Goal: Task Accomplishment & Management: Manage account settings

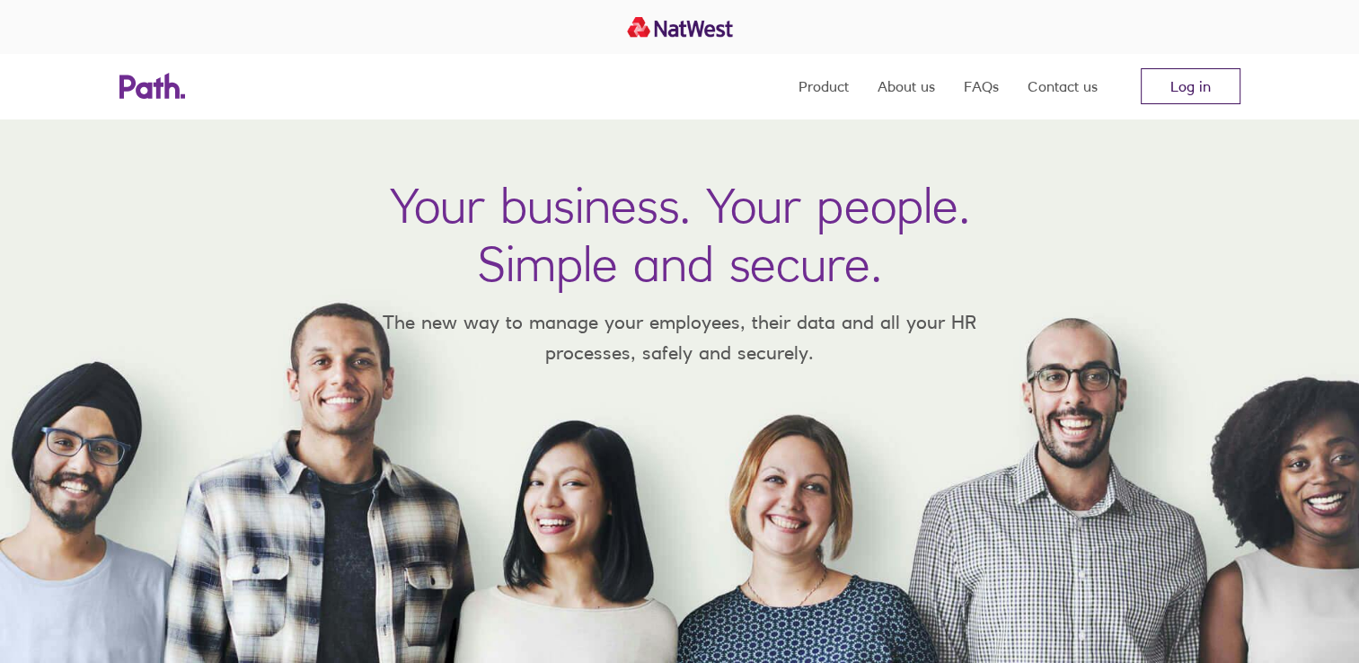
click at [1203, 94] on link "Log in" at bounding box center [1191, 86] width 100 height 36
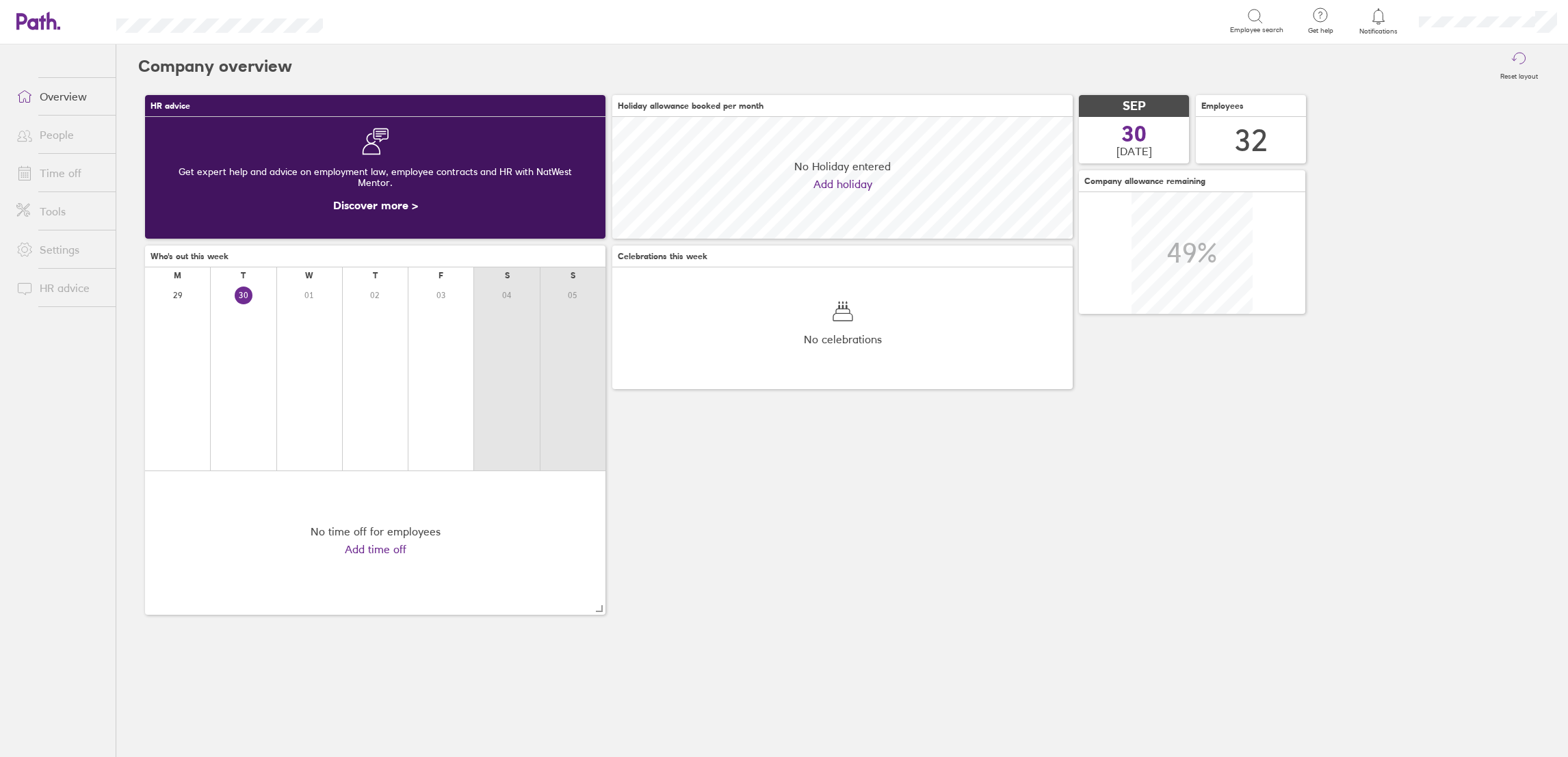
scroll to position [122, 460]
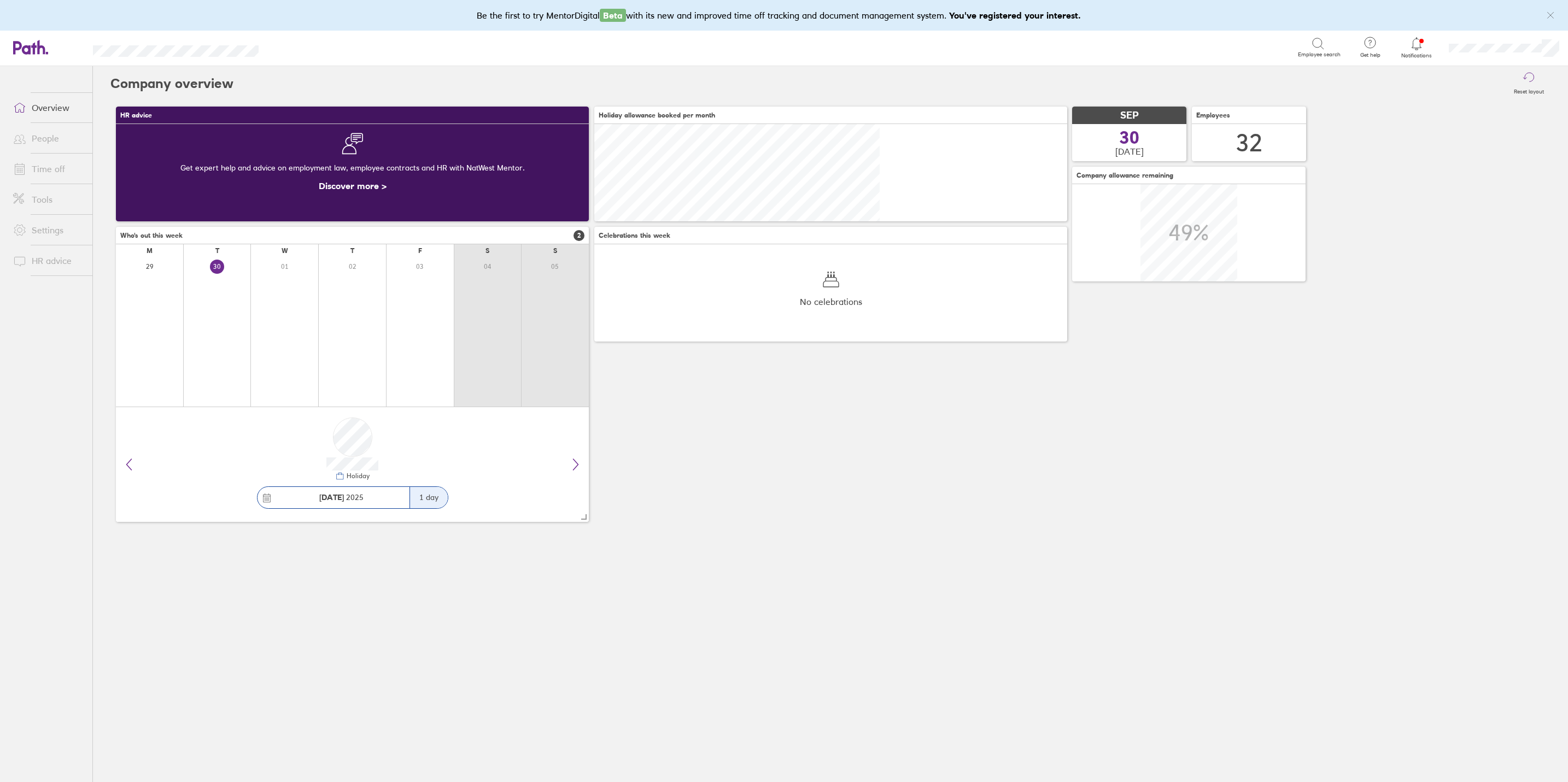
scroll to position [97, 472]
click at [40, 169] on link "Time off" at bounding box center [48, 169] width 88 height 22
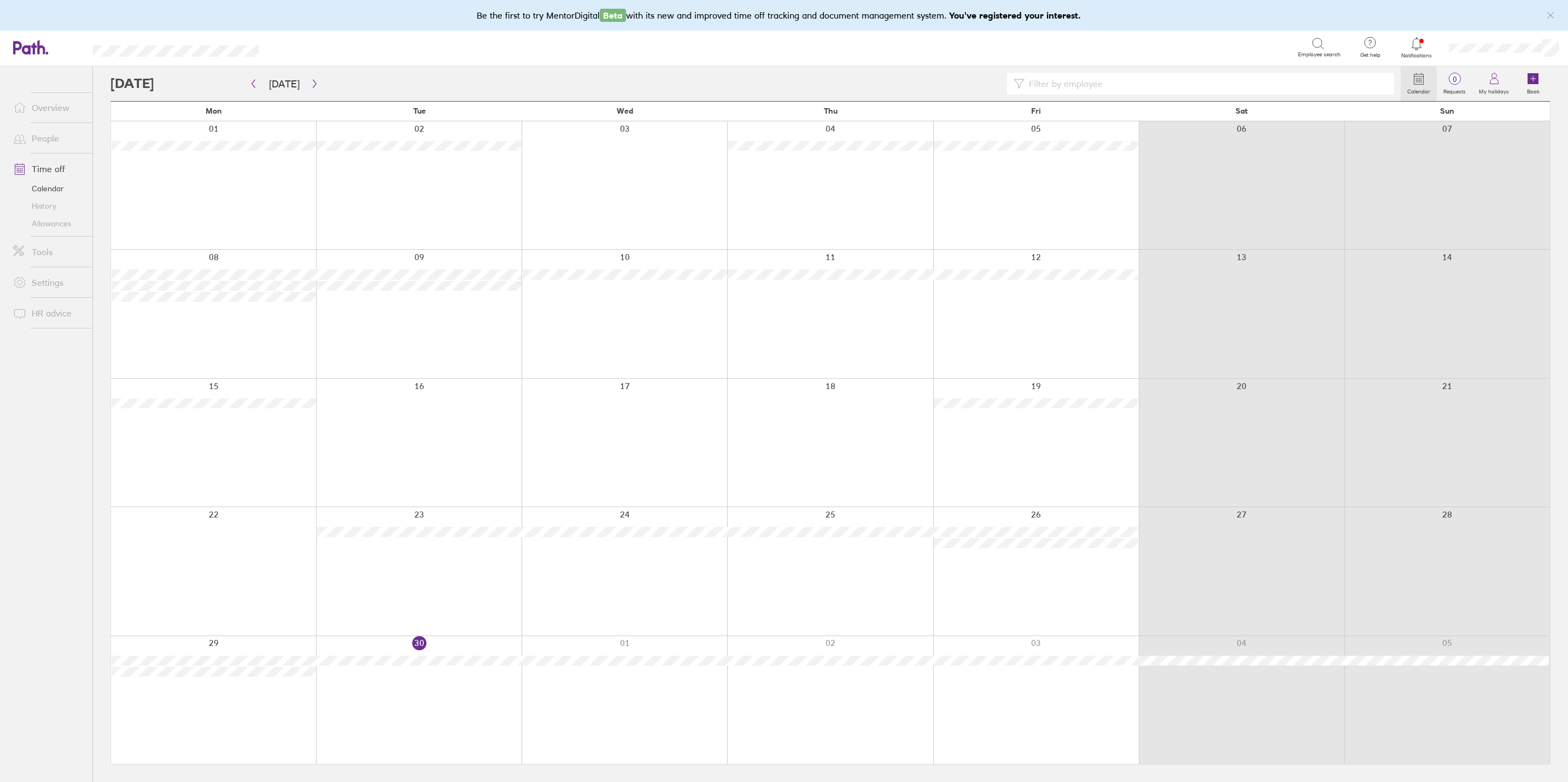
click at [48, 139] on link "People" at bounding box center [48, 138] width 88 height 22
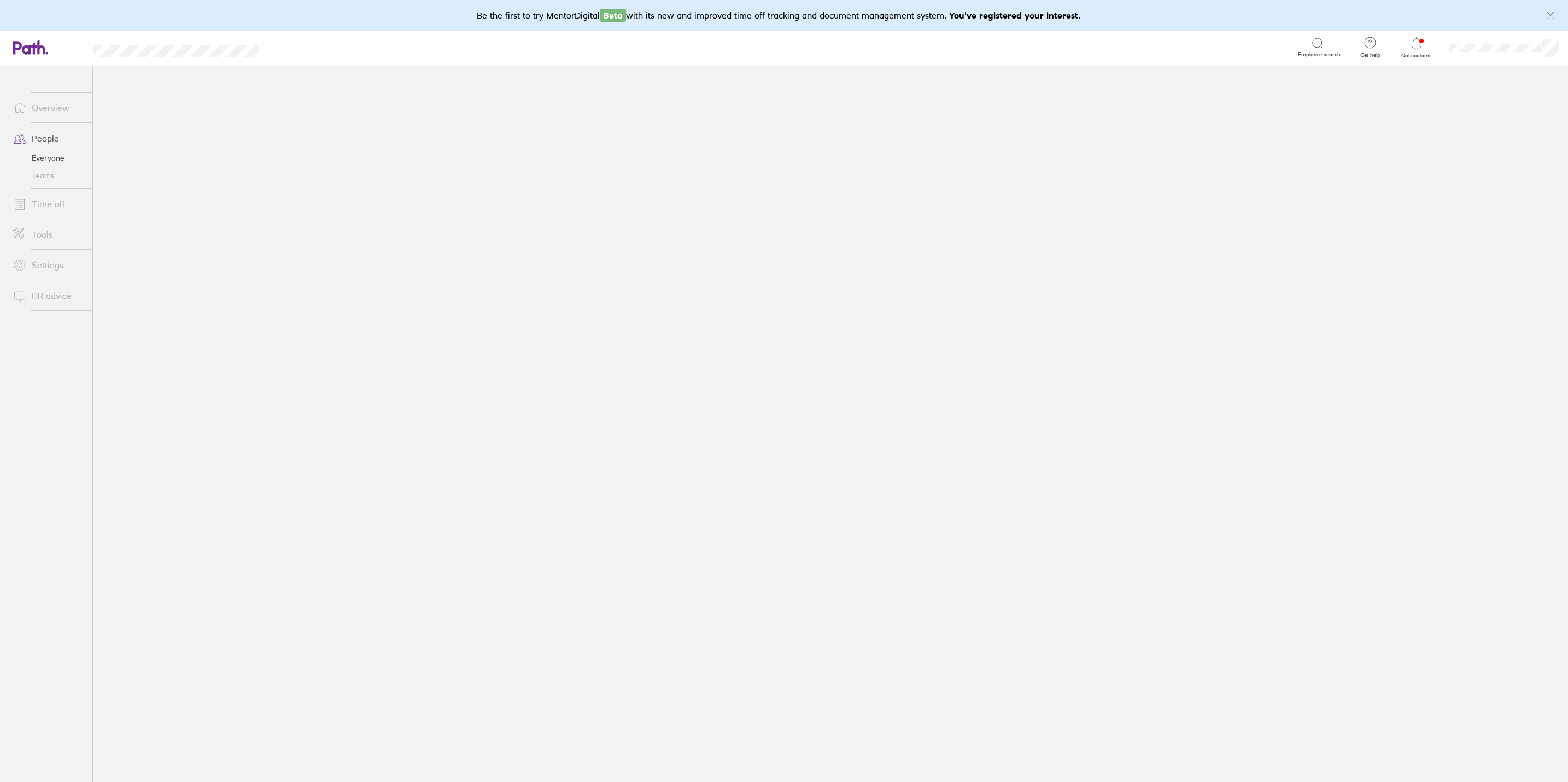
click at [25, 207] on icon at bounding box center [20, 204] width 13 height 13
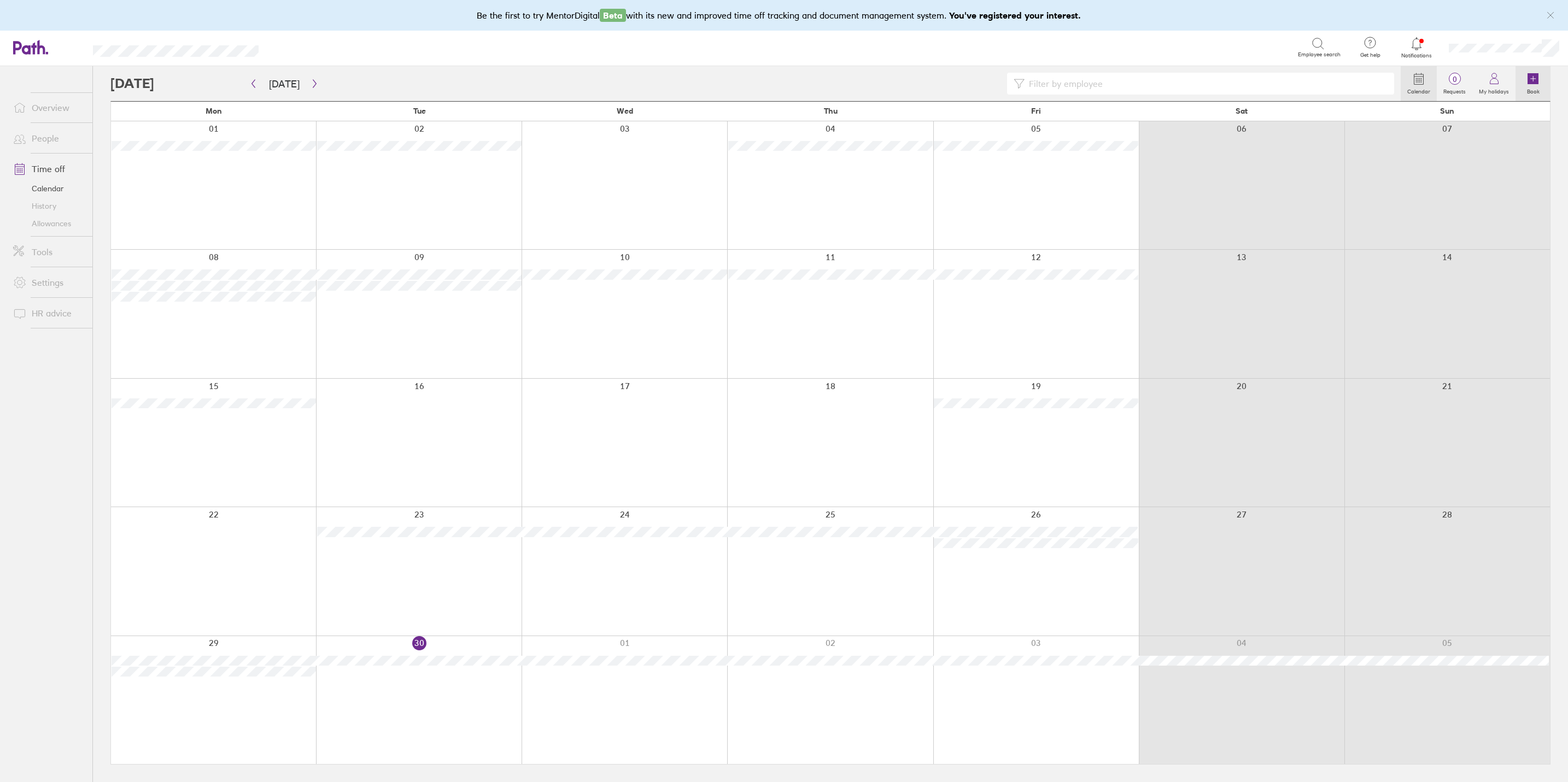
click at [1253, 91] on label "Book" at bounding box center [1533, 90] width 26 height 10
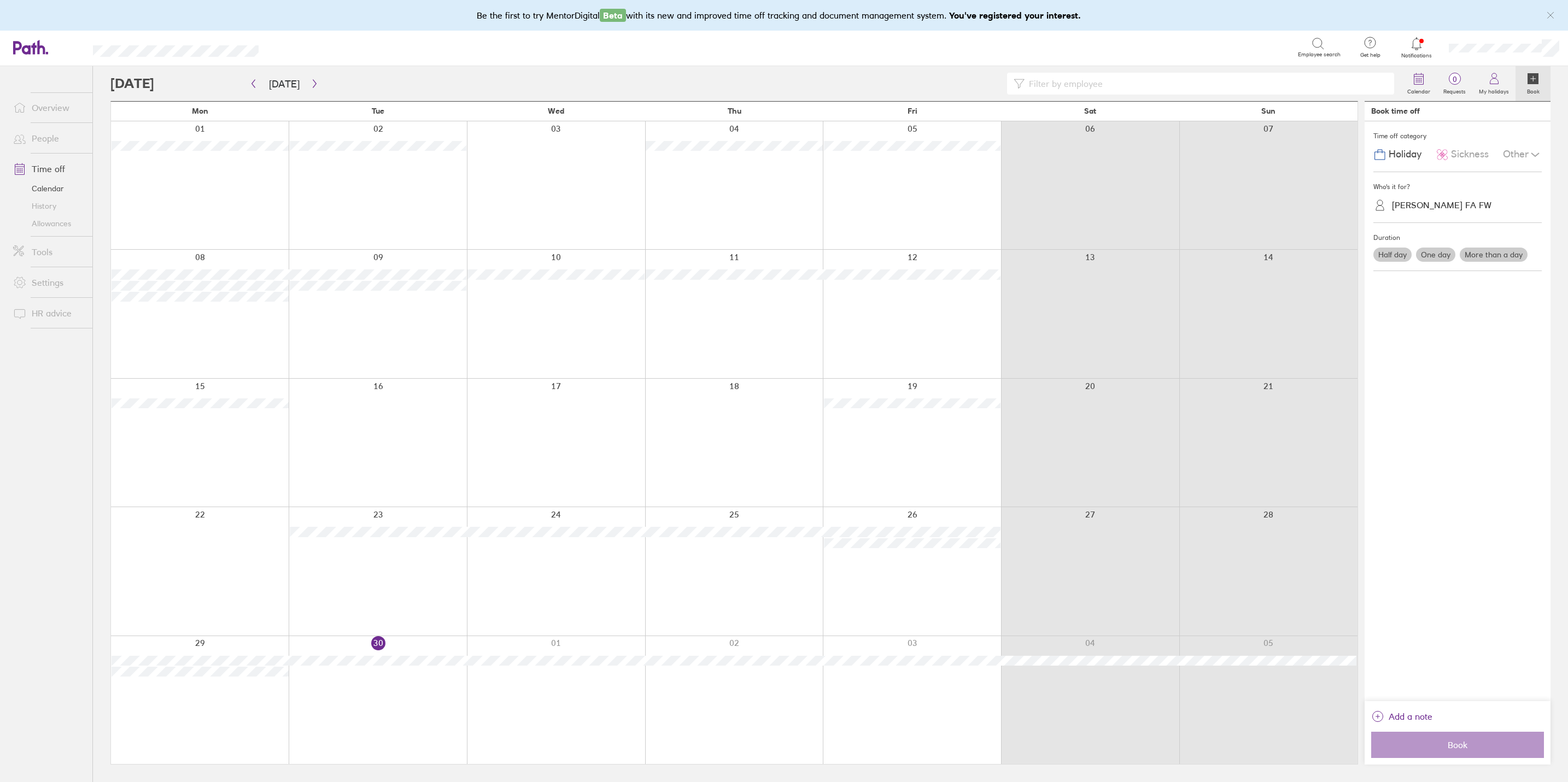
click at [1253, 203] on div "[PERSON_NAME] FA FW" at bounding box center [1441, 205] width 99 height 10
click at [1253, 278] on div "[PERSON_NAME]" at bounding box center [1457, 279] width 169 height 19
click at [1253, 253] on label "One day" at bounding box center [1435, 254] width 40 height 14
click at [0, 0] on input "One day" at bounding box center [0, 0] width 0 height 0
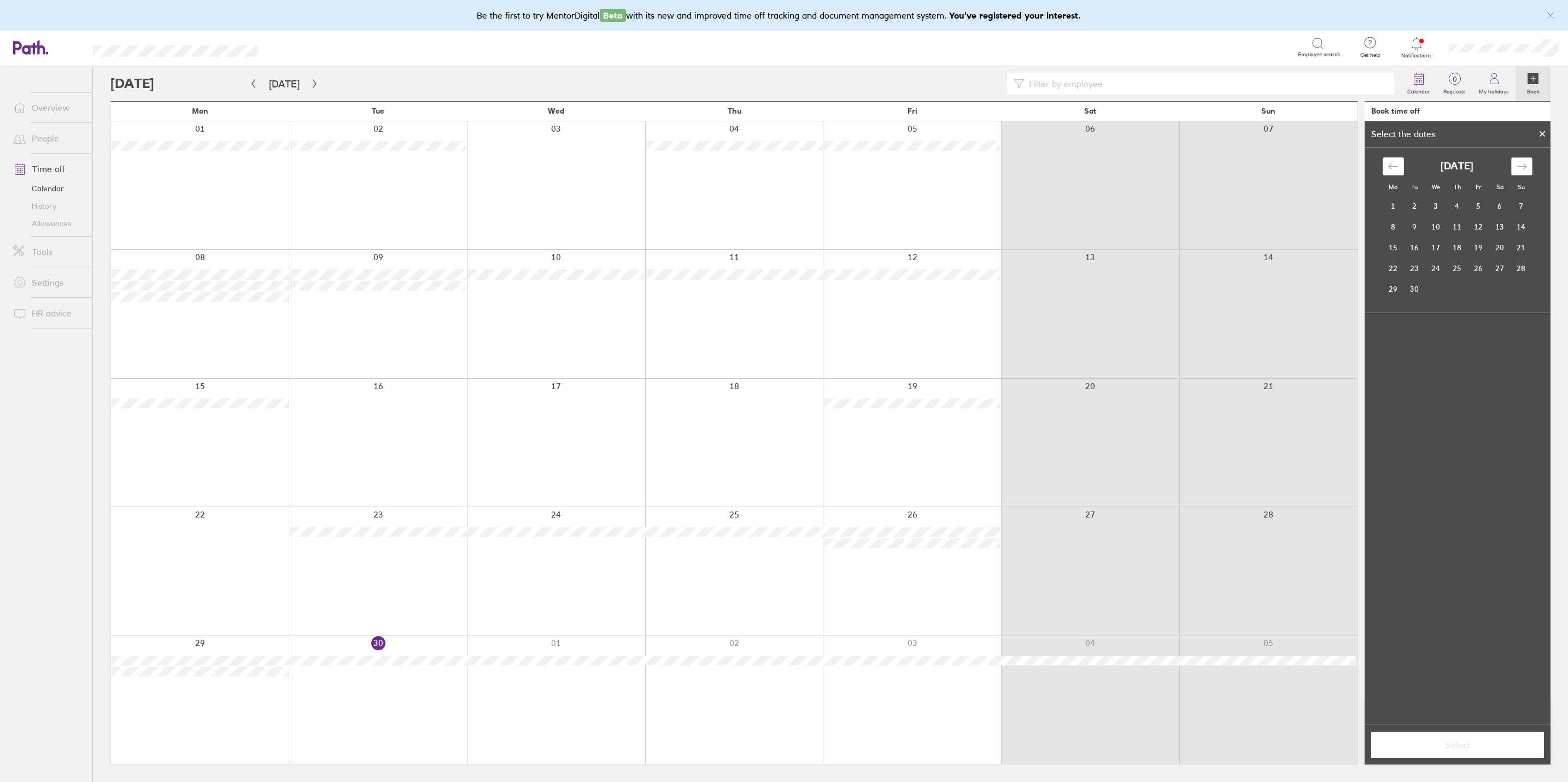
click at [1253, 161] on icon "Move forward to switch to the next month." at bounding box center [1522, 166] width 10 height 10
click at [1253, 225] on td "7" at bounding box center [1415, 227] width 21 height 21
click at [1253, 604] on button "Select" at bounding box center [1458, 745] width 173 height 26
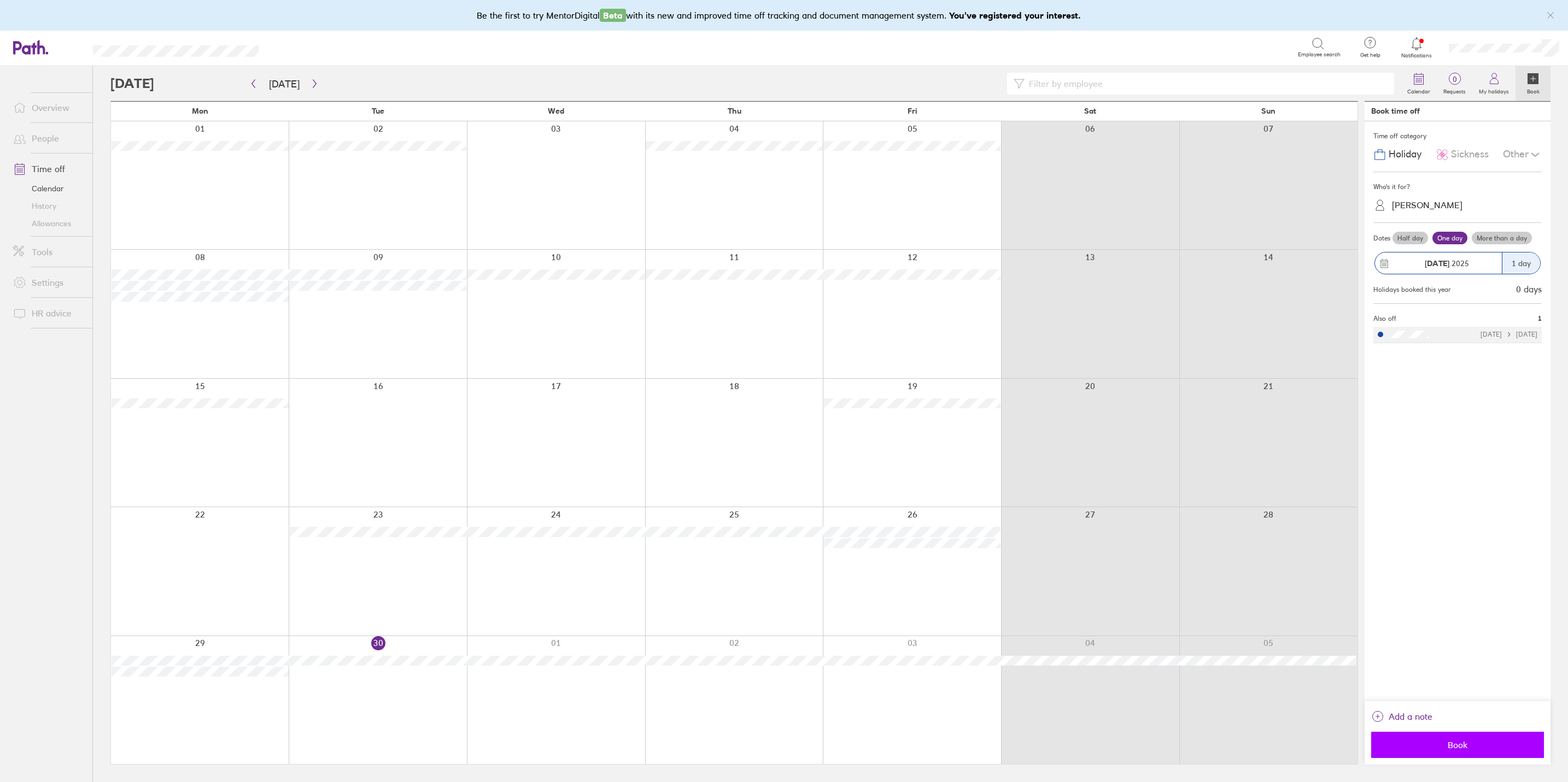
click at [1253, 604] on span "Book" at bounding box center [1457, 745] width 158 height 10
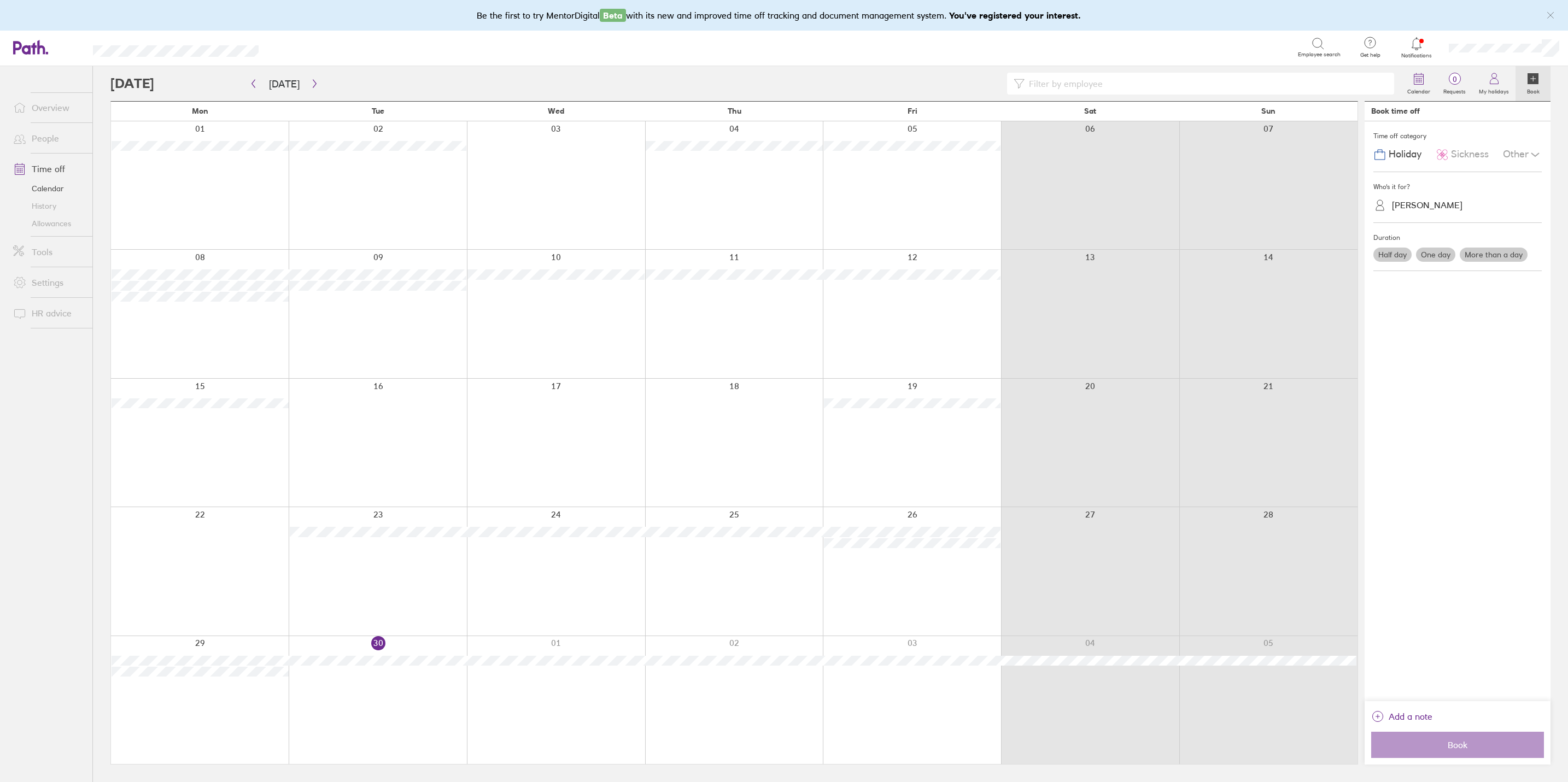
click at [1253, 255] on label "One day" at bounding box center [1435, 254] width 40 height 14
click at [0, 0] on input "One day" at bounding box center [0, 0] width 0 height 0
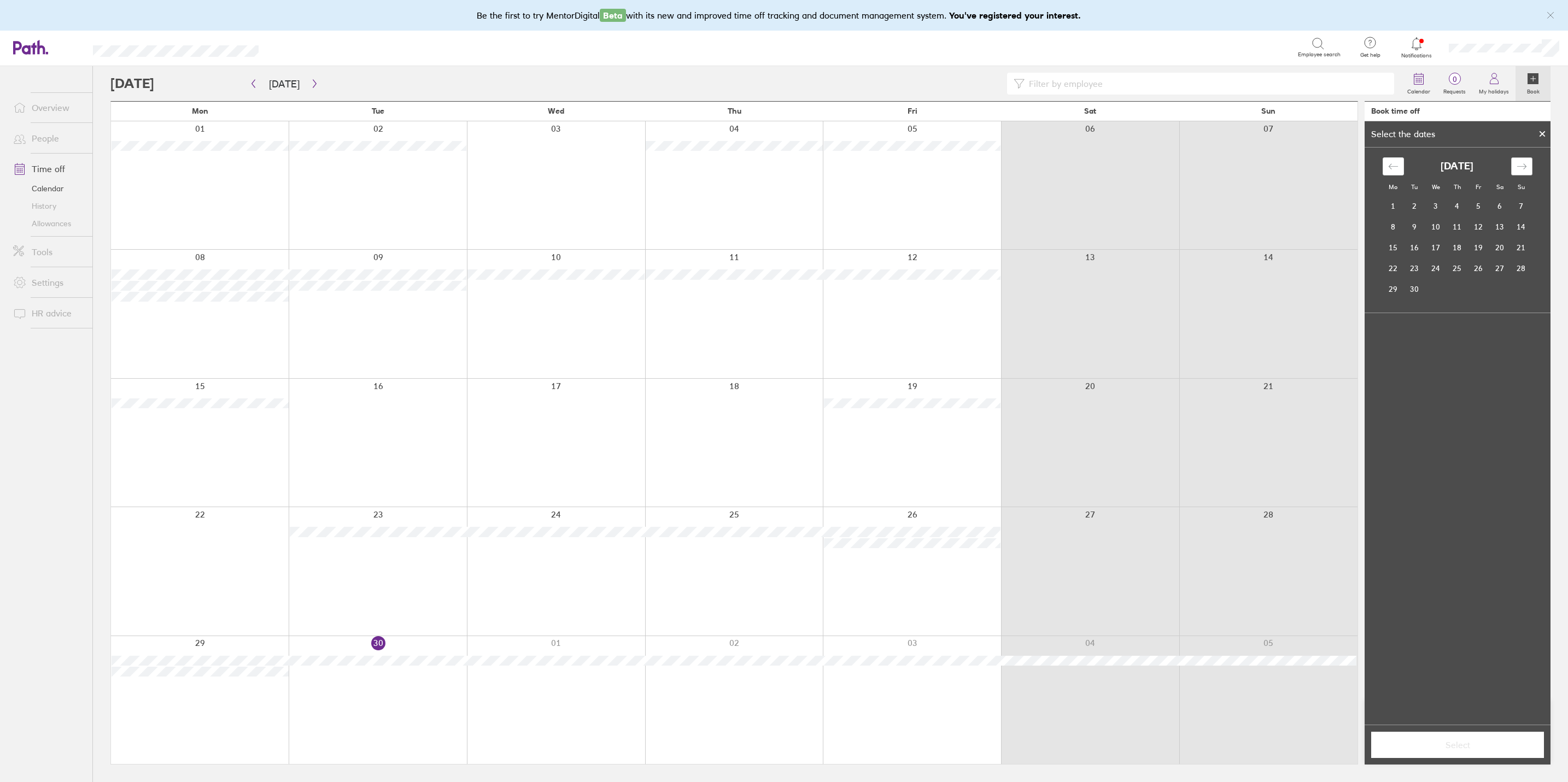
click at [1253, 164] on div "Move forward to switch to the next month." at bounding box center [1522, 167] width 21 height 18
click at [1253, 164] on icon "Move forward to switch to the next month." at bounding box center [1522, 166] width 10 height 10
click at [1253, 287] on td "24" at bounding box center [1393, 289] width 21 height 21
click at [1253, 604] on span "Select" at bounding box center [1457, 745] width 158 height 10
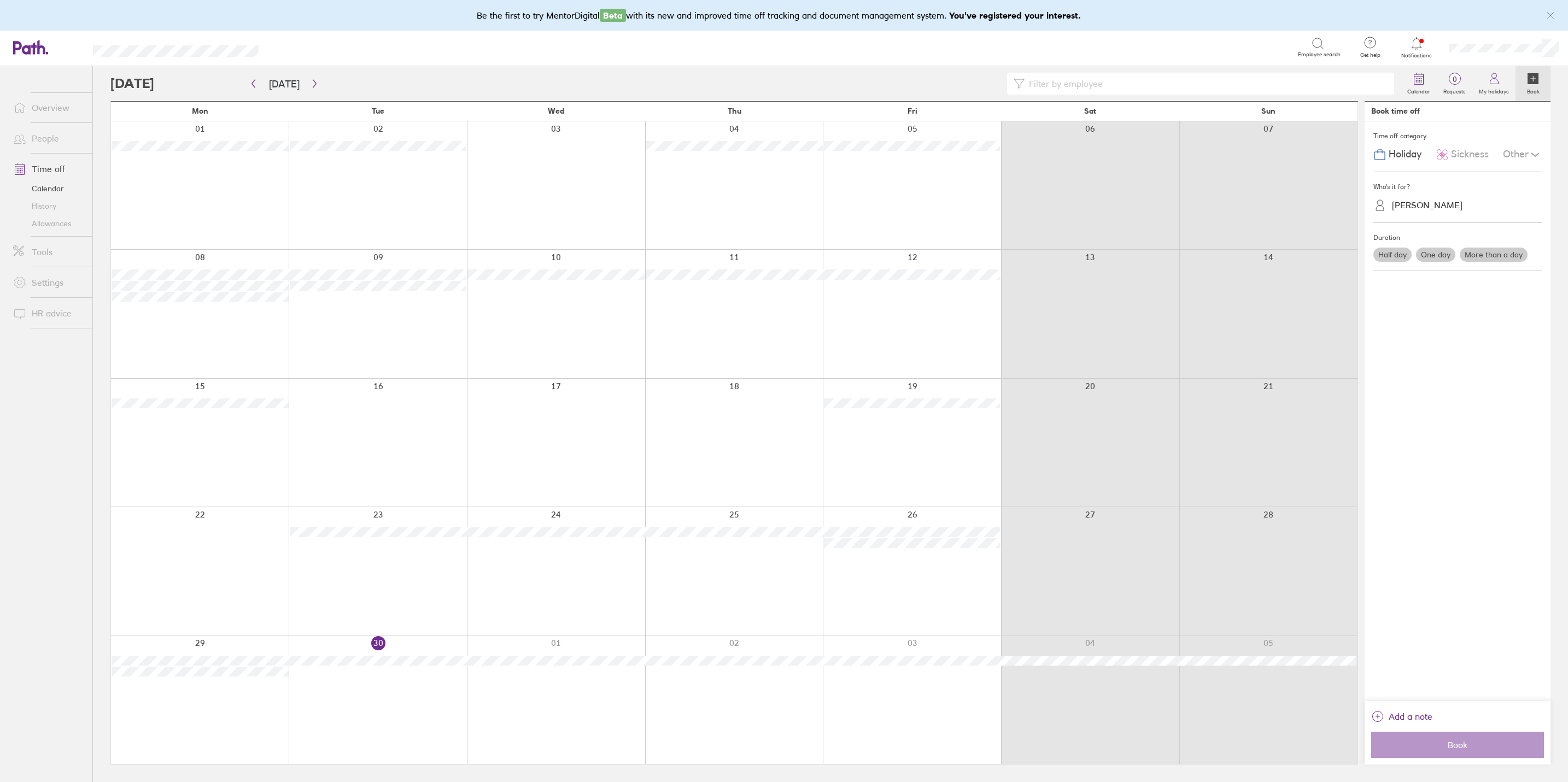
click at [1253, 251] on label "One day" at bounding box center [1435, 254] width 40 height 14
click at [0, 0] on input "One day" at bounding box center [0, 0] width 0 height 0
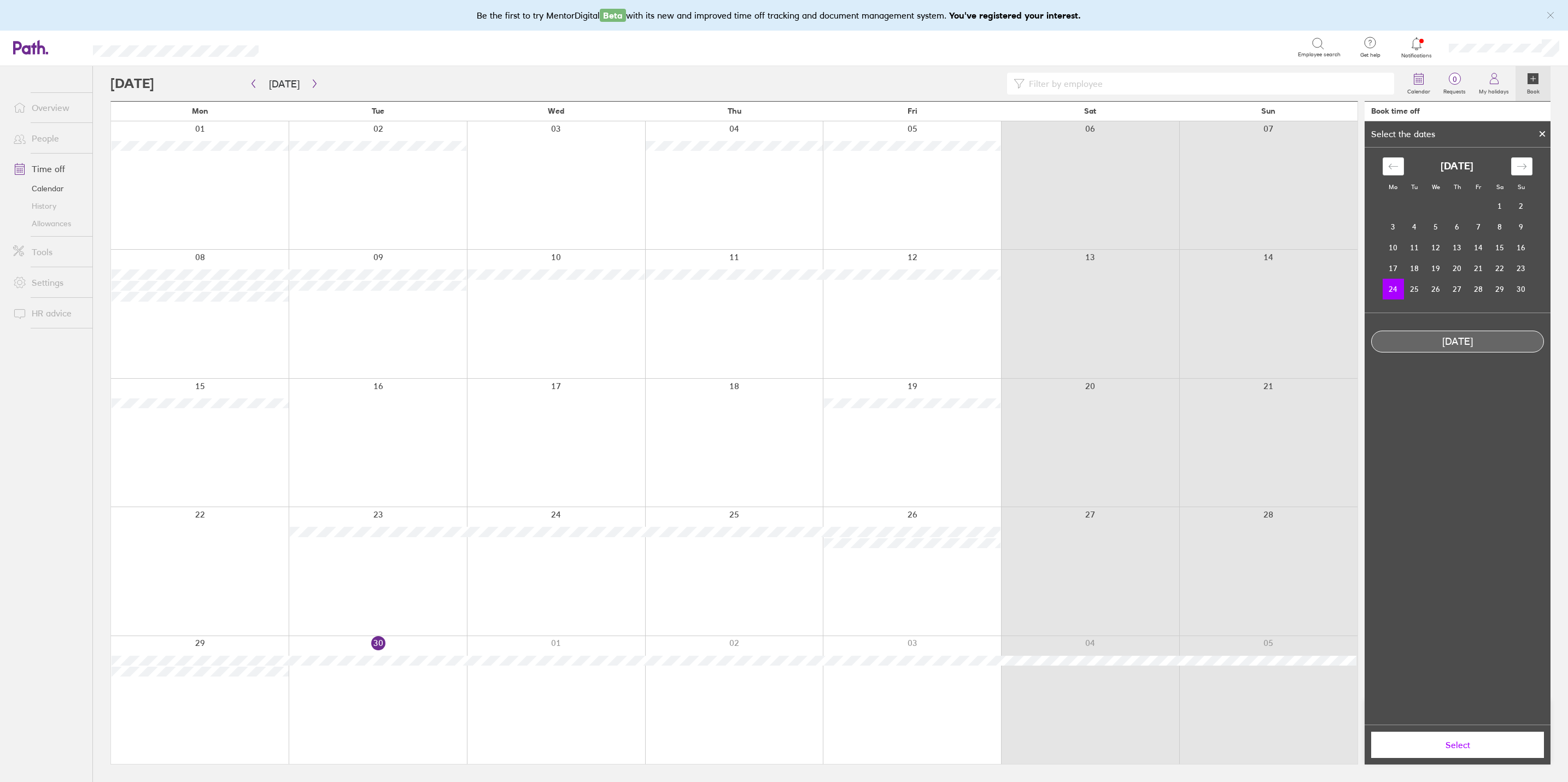
click at [1253, 287] on td "24" at bounding box center [1393, 289] width 21 height 21
click at [1253, 604] on button "Select" at bounding box center [1458, 745] width 173 height 26
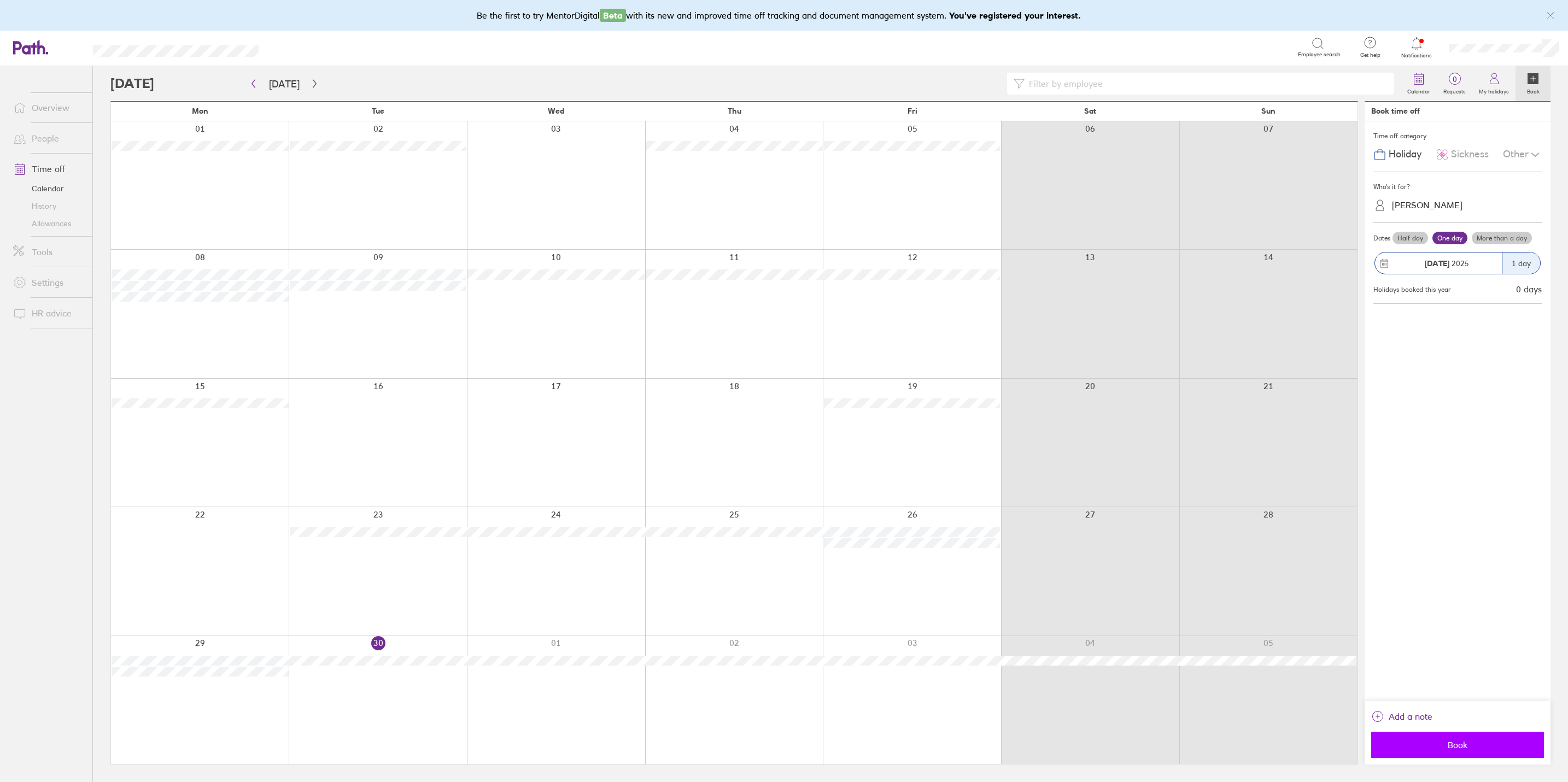
click at [1253, 604] on span "Book" at bounding box center [1457, 745] width 158 height 10
click at [47, 140] on link "People" at bounding box center [48, 138] width 88 height 22
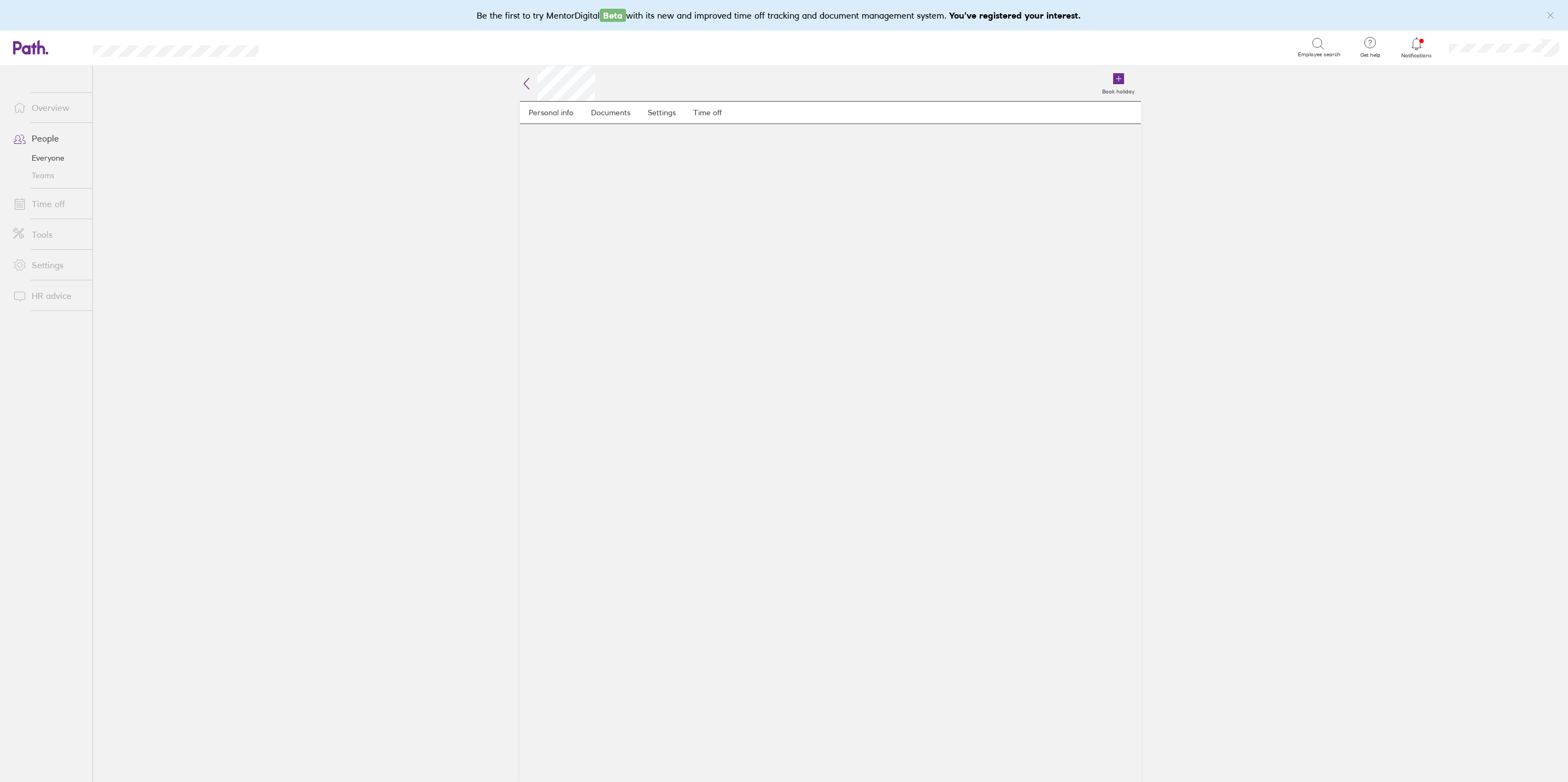
click at [46, 141] on link "People" at bounding box center [48, 138] width 88 height 22
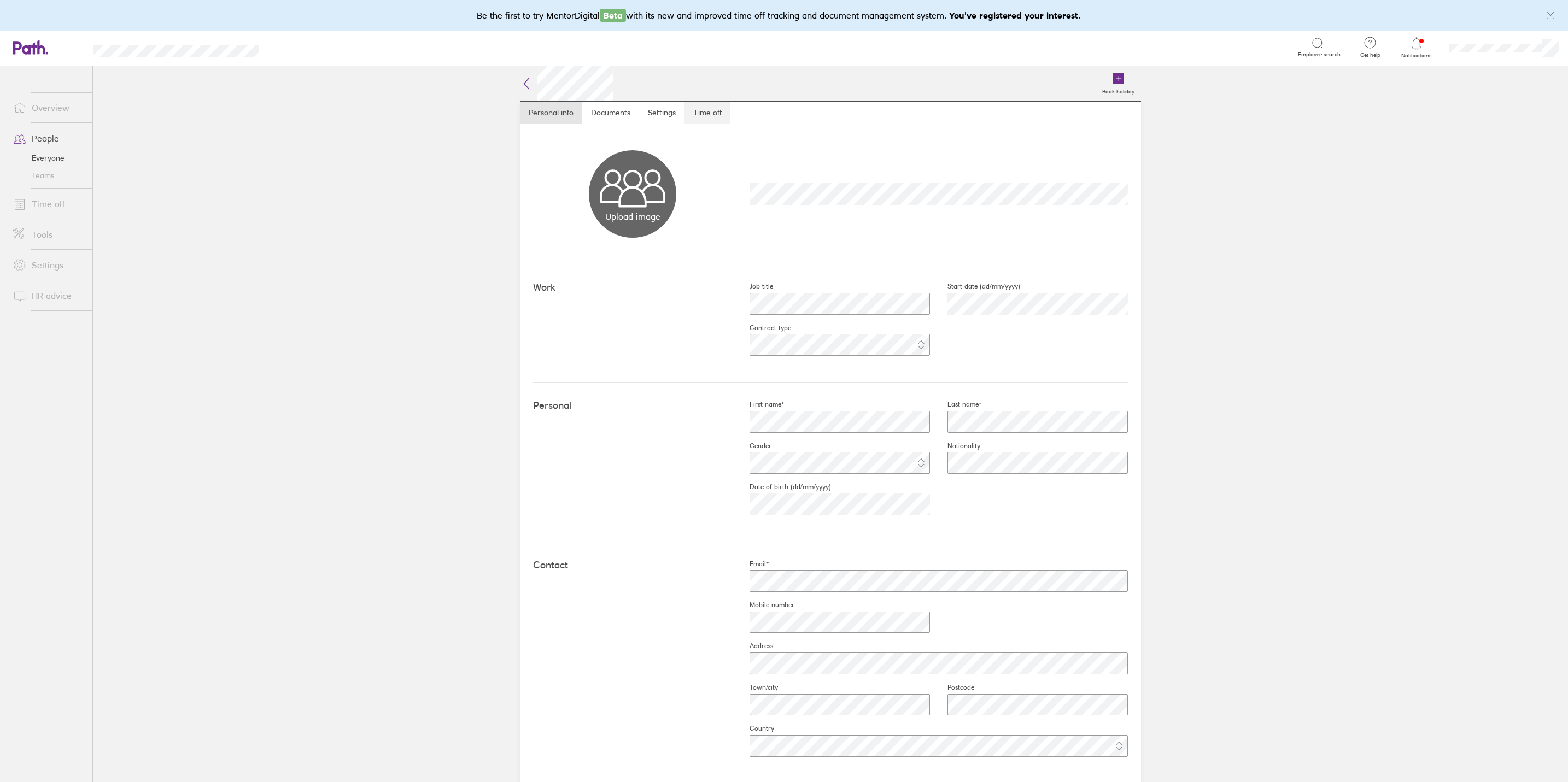
click at [705, 115] on link "Time off" at bounding box center [707, 113] width 46 height 22
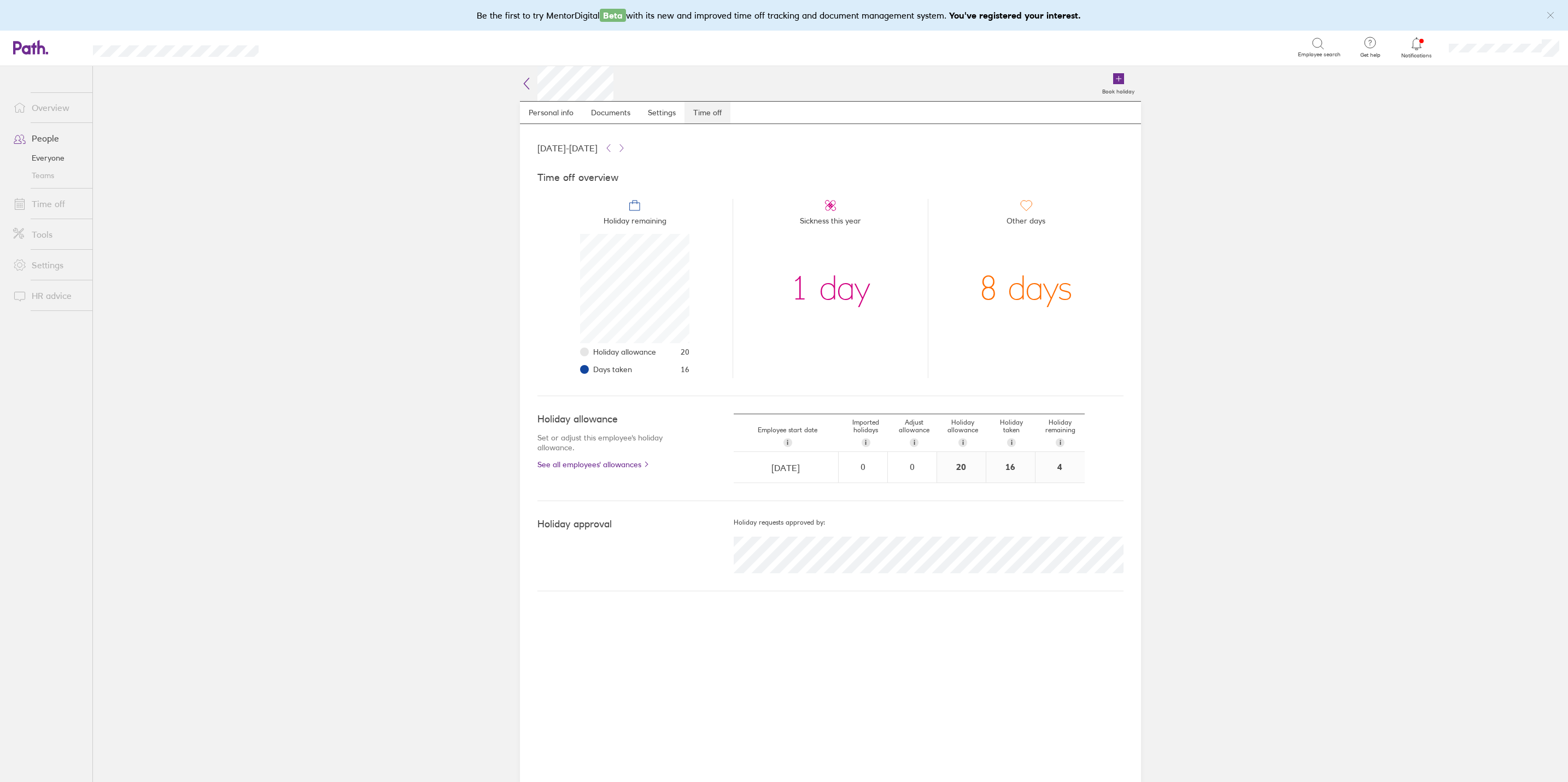
scroll to position [110, 110]
click at [43, 139] on link "People" at bounding box center [48, 138] width 88 height 22
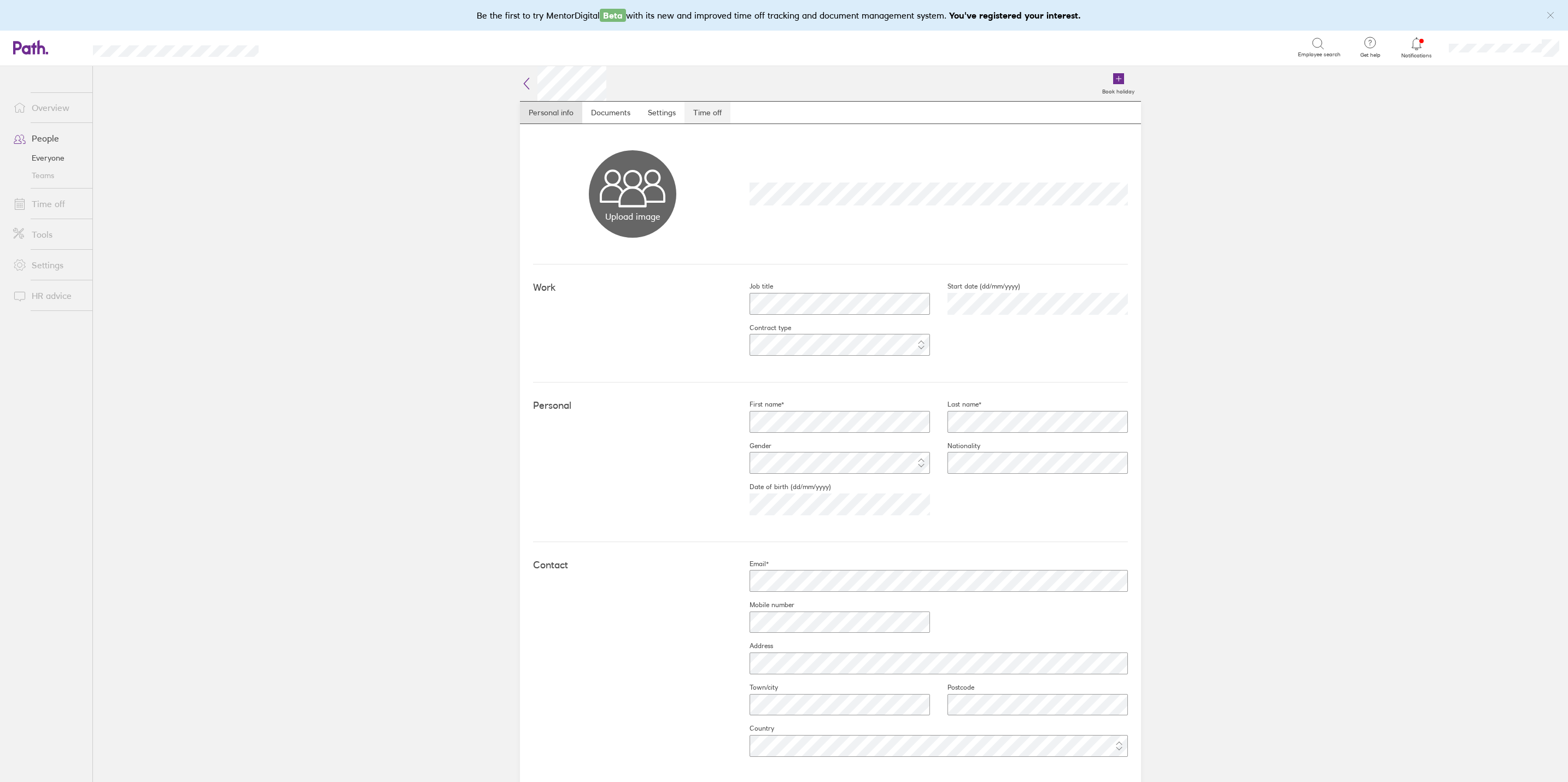
click at [704, 110] on link "Time off" at bounding box center [707, 113] width 46 height 22
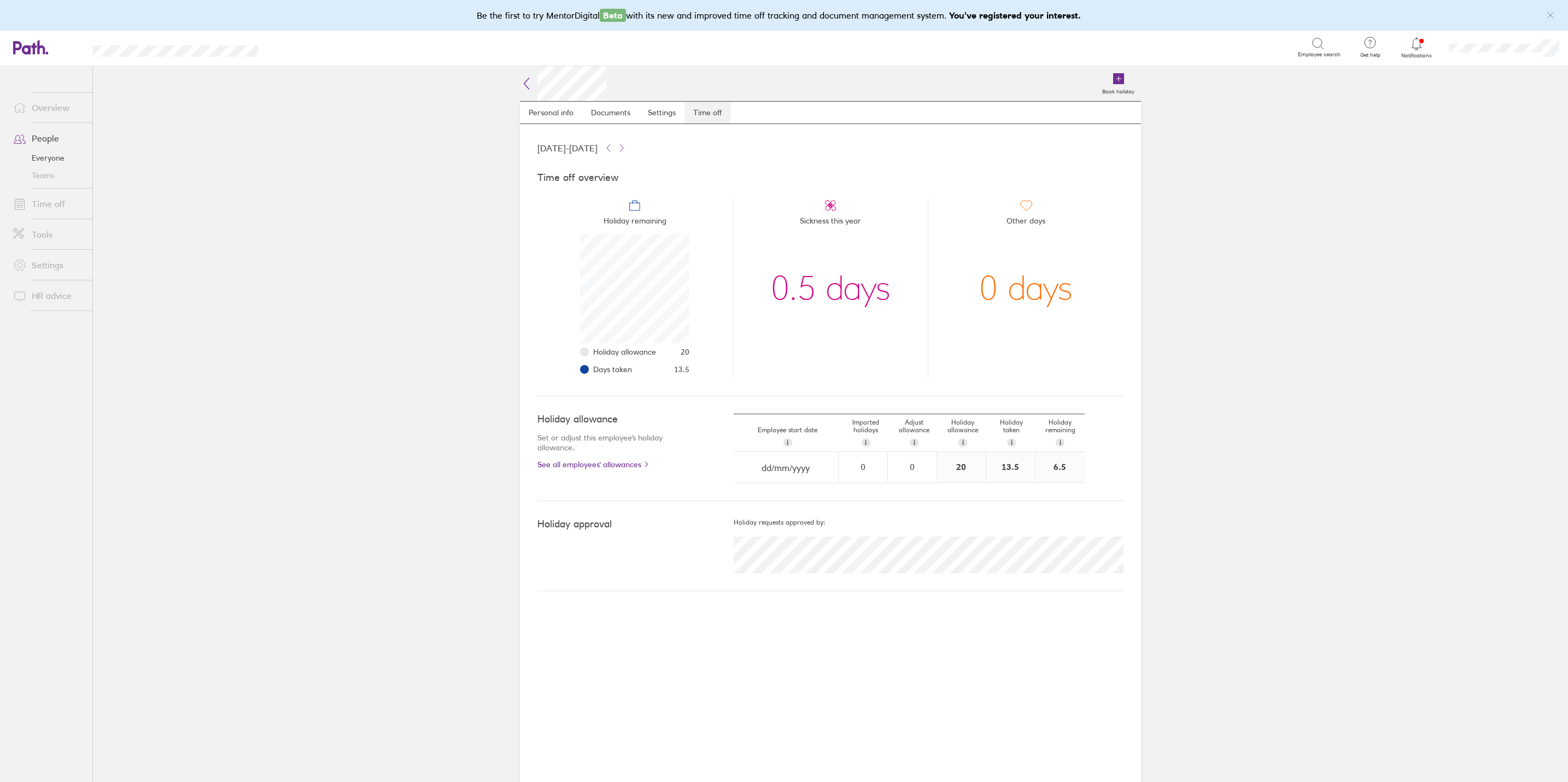
scroll to position [110, 110]
click at [40, 214] on link "Time off" at bounding box center [48, 204] width 88 height 22
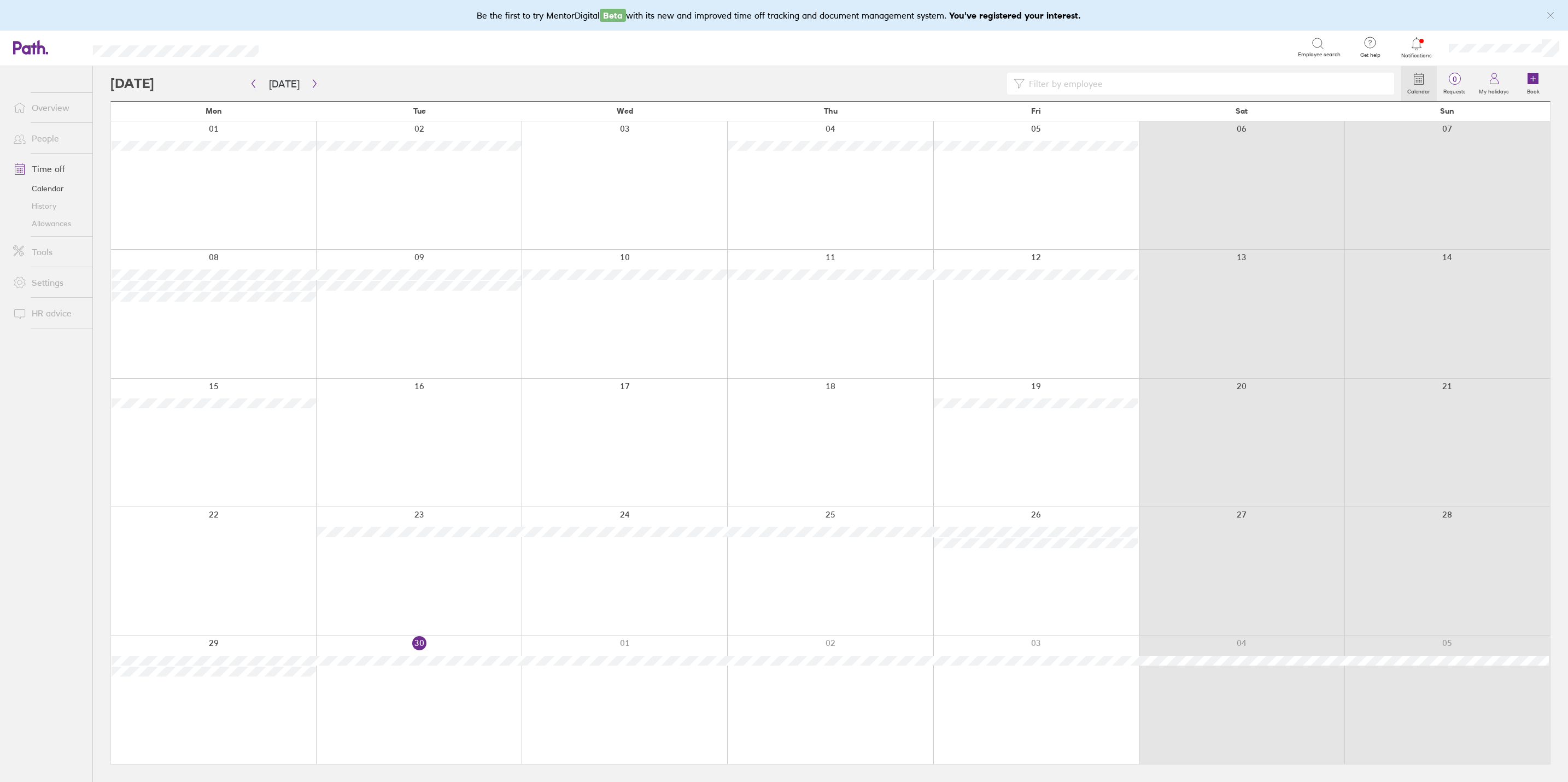
click at [51, 164] on link "Time off" at bounding box center [48, 169] width 88 height 22
click at [251, 85] on icon "button" at bounding box center [253, 83] width 8 height 9
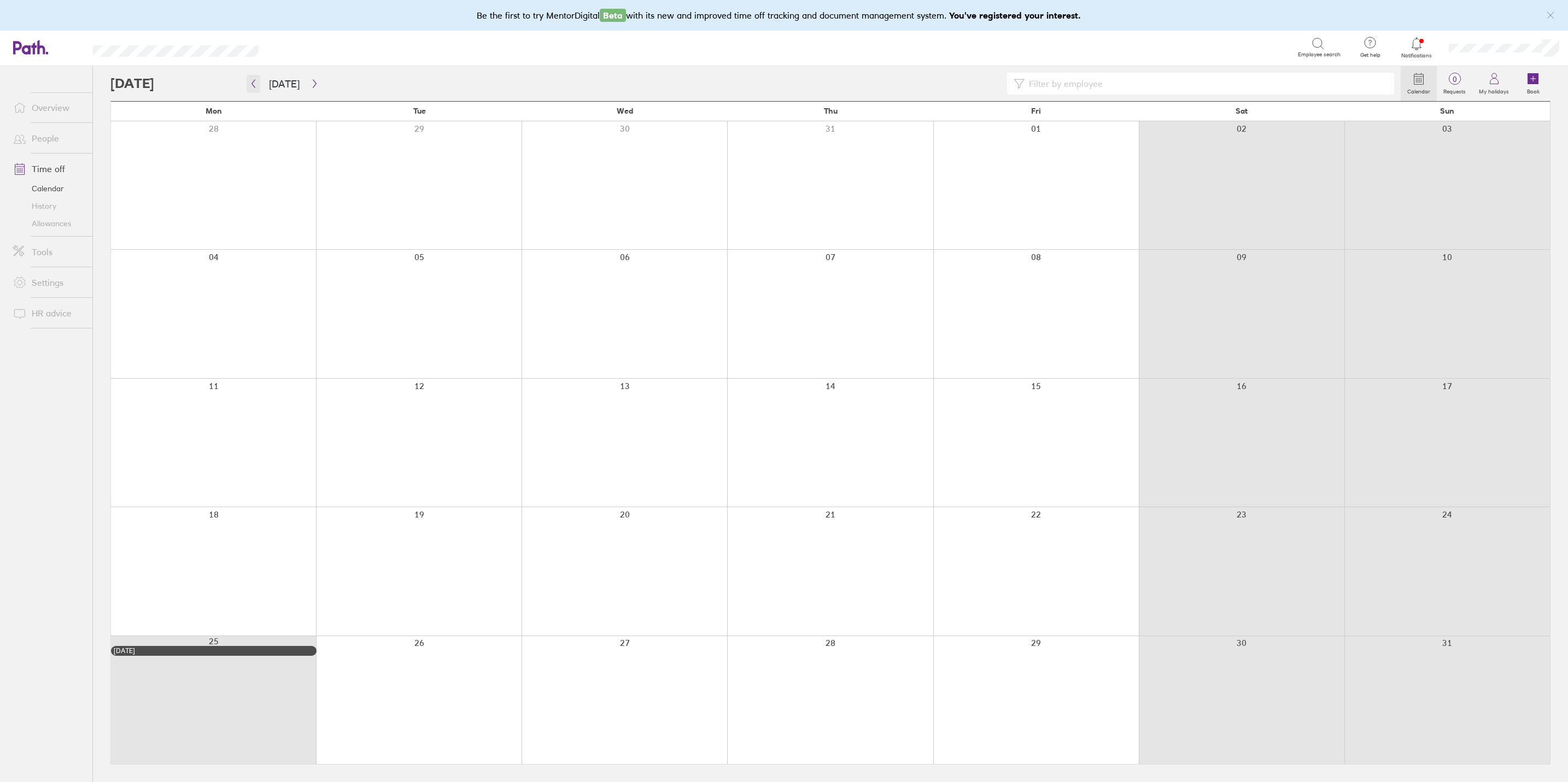
click at [251, 85] on icon "button" at bounding box center [253, 83] width 8 height 9
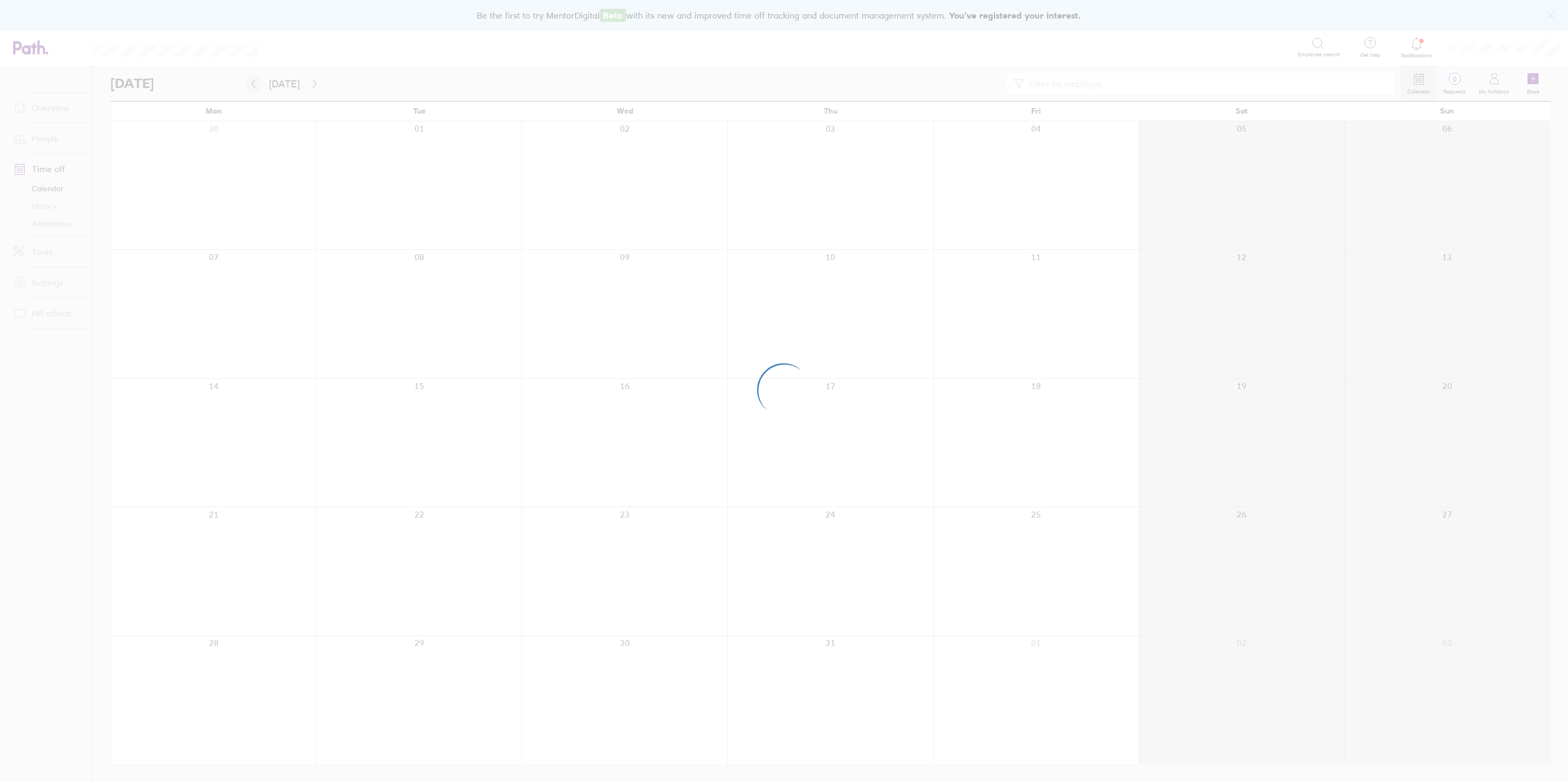
click at [250, 85] on div at bounding box center [784, 391] width 1568 height 782
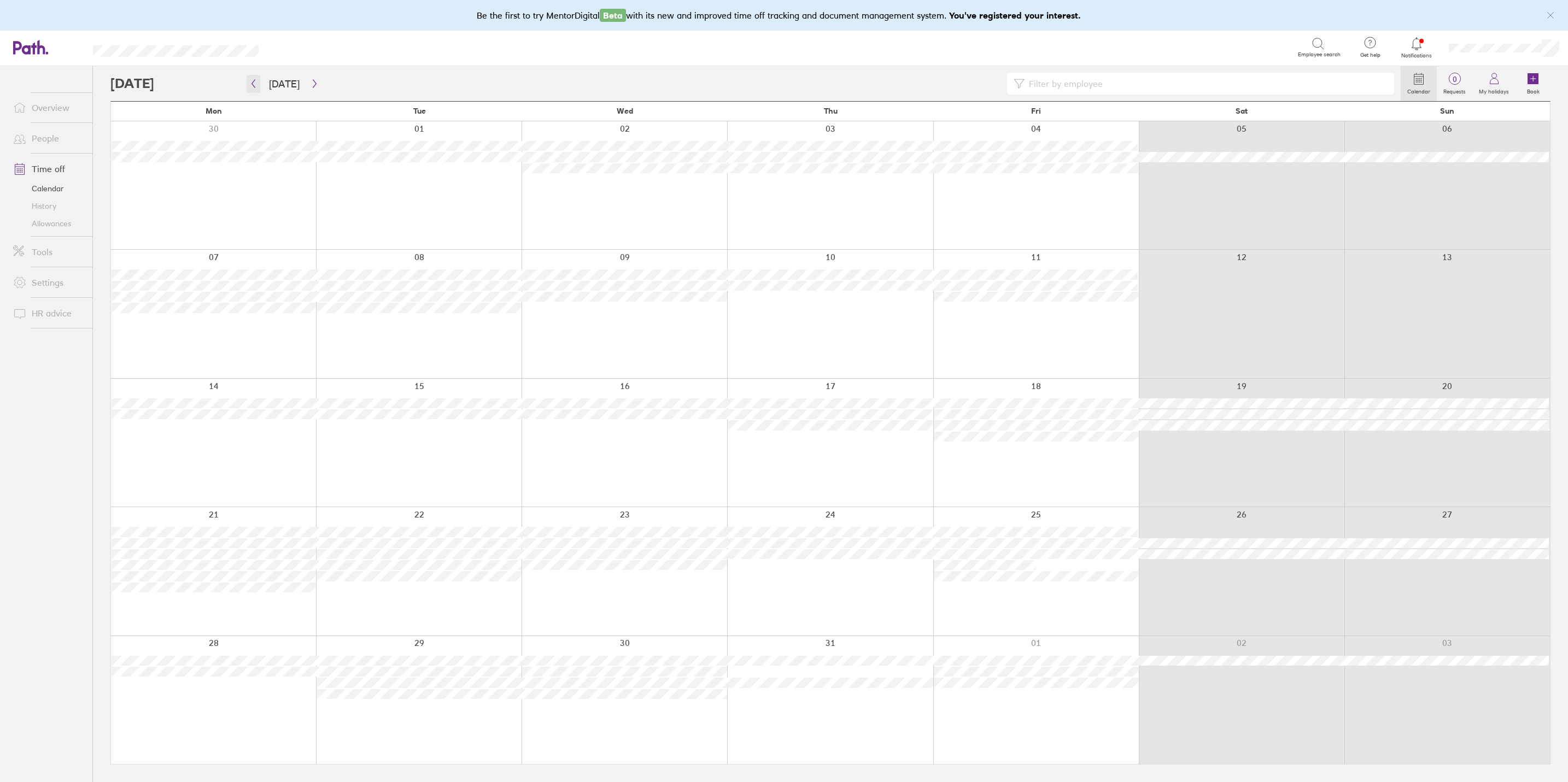
click at [255, 82] on icon "button" at bounding box center [253, 83] width 8 height 9
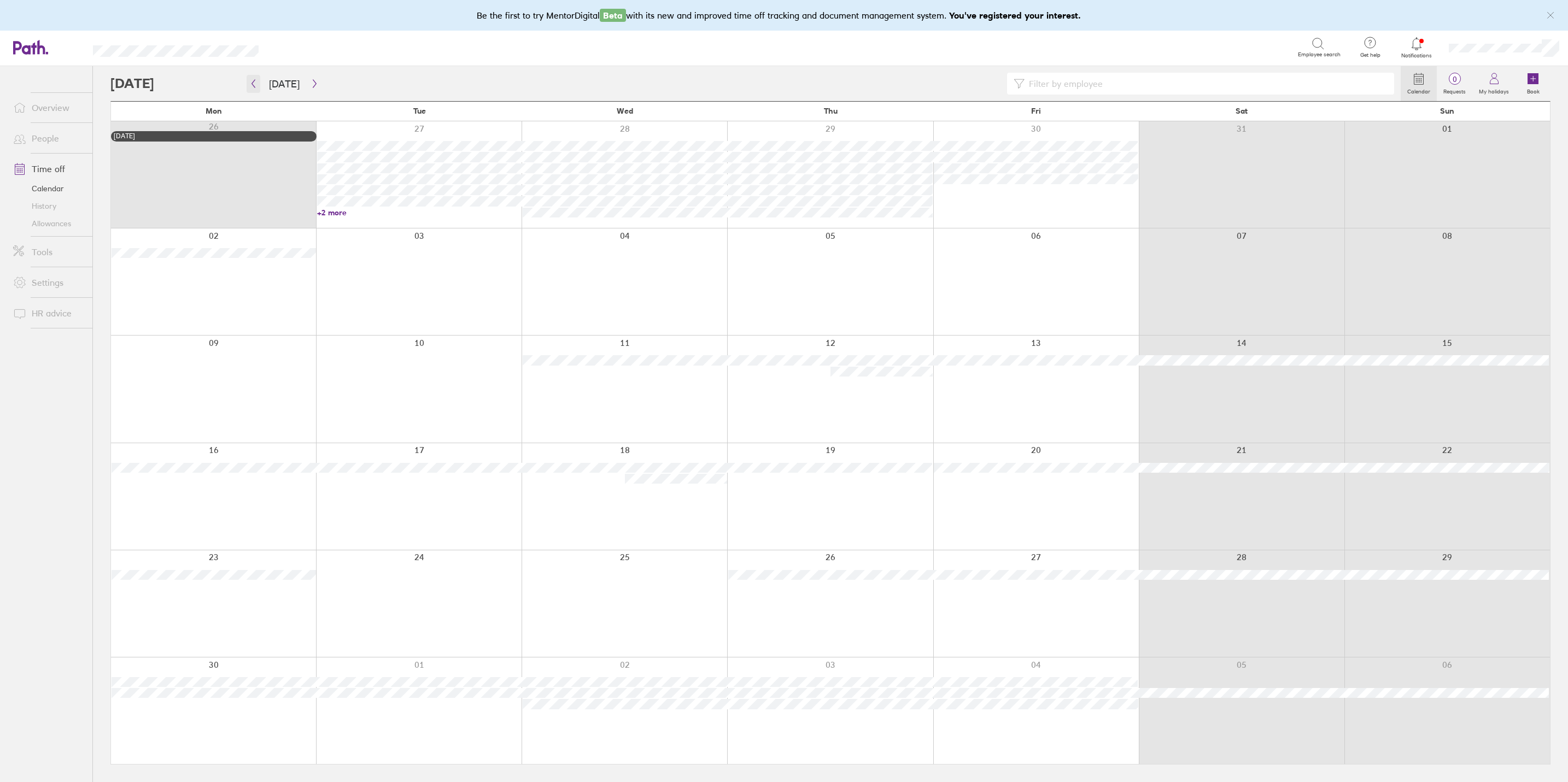
click at [251, 88] on icon "button" at bounding box center [253, 83] width 8 height 9
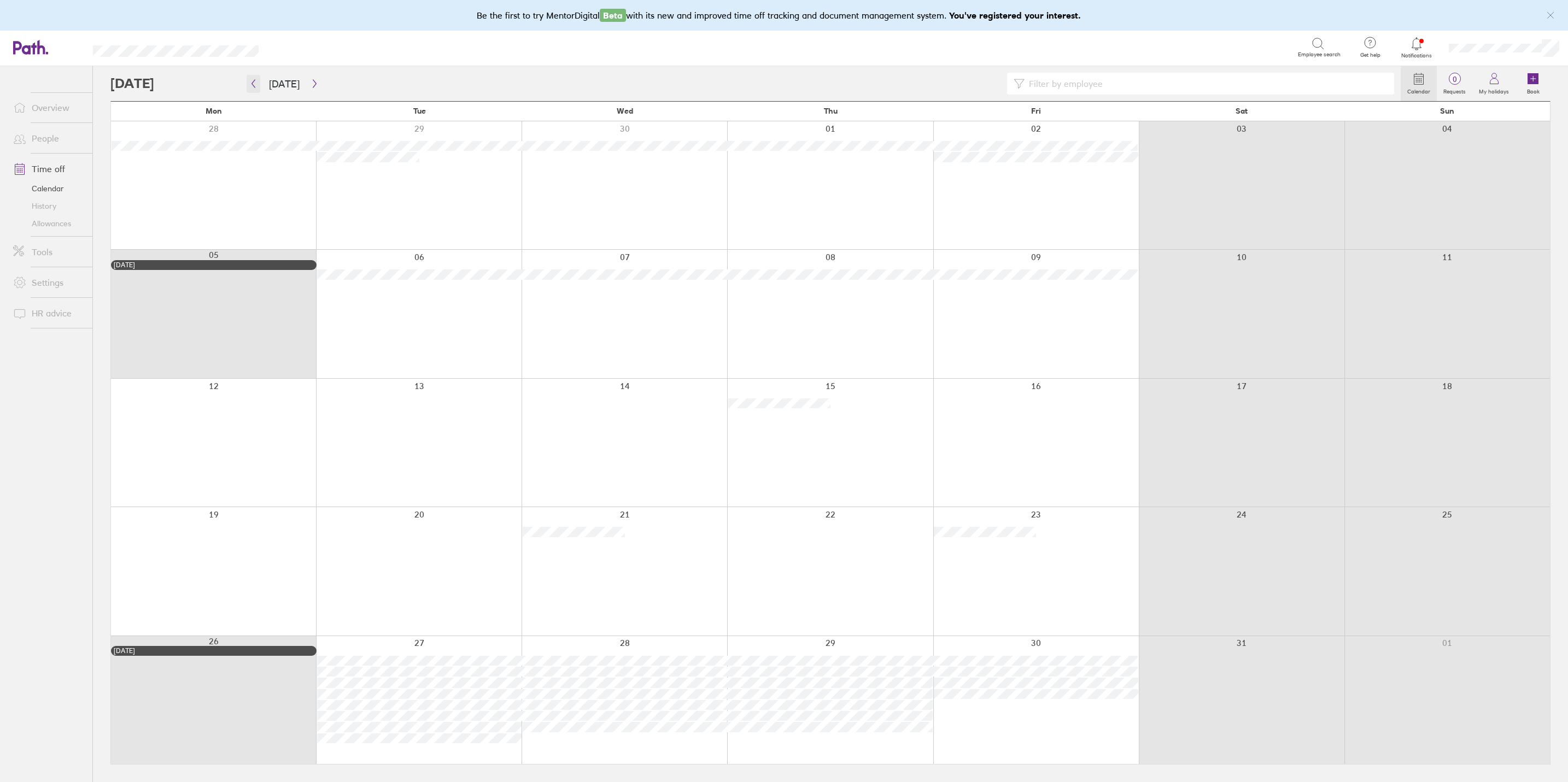
click at [250, 83] on icon "button" at bounding box center [253, 83] width 8 height 9
